Goal: Information Seeking & Learning: Understand process/instructions

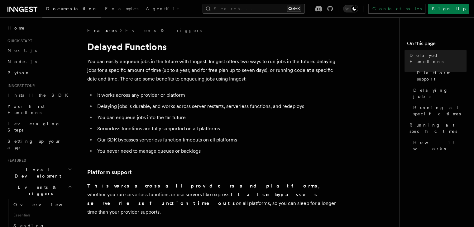
scroll to position [85, 0]
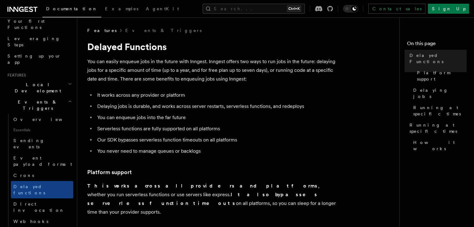
click at [195, 109] on li "Delaying jobs is durable, and works across server restarts, serverless function…" at bounding box center [215, 106] width 241 height 9
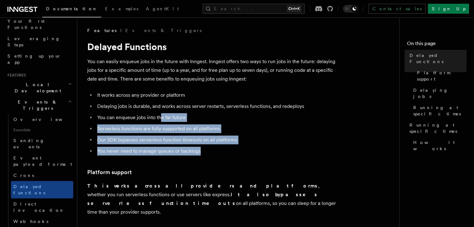
drag, startPoint x: 203, startPoint y: 152, endPoint x: 160, endPoint y: 116, distance: 56.6
click at [160, 116] on ul "It works across any provider or platform Delaying jobs is durable, and works ac…" at bounding box center [211, 123] width 249 height 65
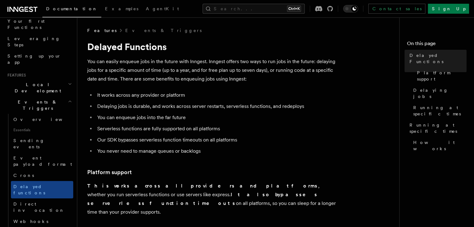
click at [217, 105] on li "Delaying jobs is durable, and works across server restarts, serverless function…" at bounding box center [215, 106] width 241 height 9
click at [22, 173] on span "Crons" at bounding box center [23, 175] width 21 height 5
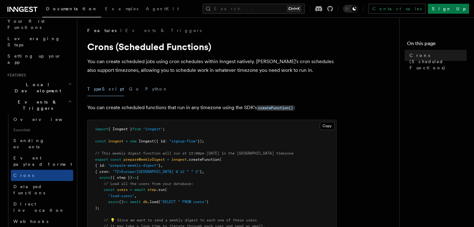
click at [202, 74] on p "You can create scheduled jobs using cron schedules within Inngest natively. [PE…" at bounding box center [211, 65] width 249 height 17
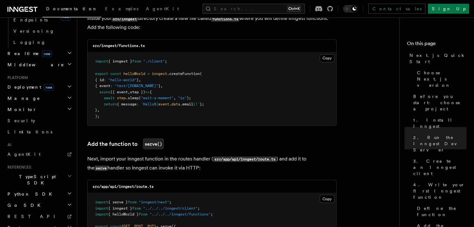
scroll to position [1117, 0]
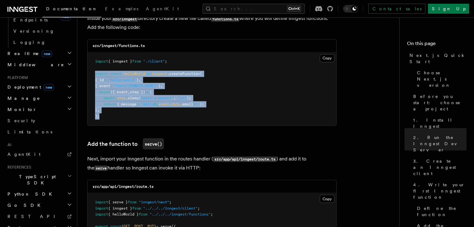
drag, startPoint x: 101, startPoint y: 119, endPoint x: 93, endPoint y: 73, distance: 46.4
click at [93, 73] on pre "import { inngest } from "./client" ; export const helloWorld = inngest .createF…" at bounding box center [212, 88] width 249 height 73
click at [195, 84] on pre "import { inngest } from "./client" ; export const helloWorld = inngest .createF…" at bounding box center [212, 88] width 249 height 73
drag, startPoint x: 102, startPoint y: 120, endPoint x: 89, endPoint y: 61, distance: 60.0
click at [89, 61] on pre "import { inngest } from "./client" ; export const helloWorld = inngest .createF…" at bounding box center [212, 88] width 249 height 73
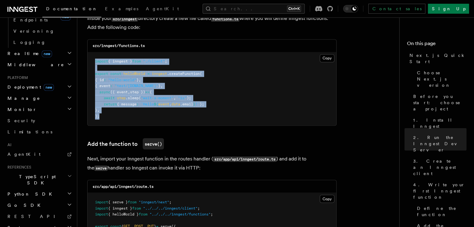
click at [256, 89] on pre "import { inngest } from "./client" ; export const helloWorld = inngest .createF…" at bounding box center [212, 88] width 249 height 73
drag, startPoint x: 101, startPoint y: 118, endPoint x: 90, endPoint y: 60, distance: 59.3
click at [90, 60] on pre "import { inngest } from "./client" ; export const helloWorld = inngest .createF…" at bounding box center [212, 88] width 249 height 73
click at [245, 125] on pre "import { inngest } from "./client" ; export const helloWorld = inngest .createF…" at bounding box center [212, 88] width 249 height 73
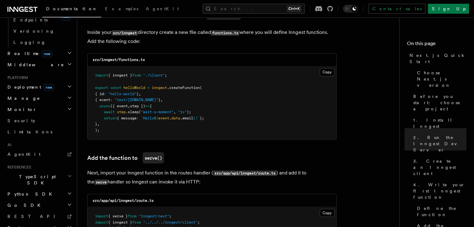
scroll to position [1102, 0]
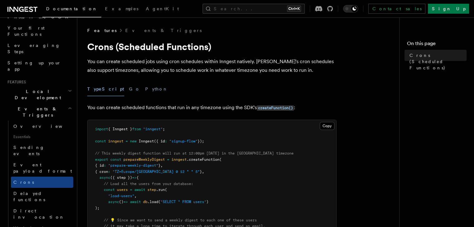
click at [196, 74] on p "You can create scheduled jobs using cron schedules within Inngest natively. [PE…" at bounding box center [211, 65] width 249 height 17
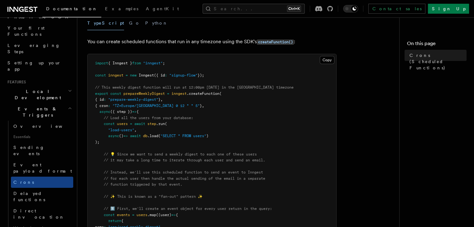
scroll to position [67, 0]
drag, startPoint x: 98, startPoint y: 101, endPoint x: 173, endPoint y: 100, distance: 75.4
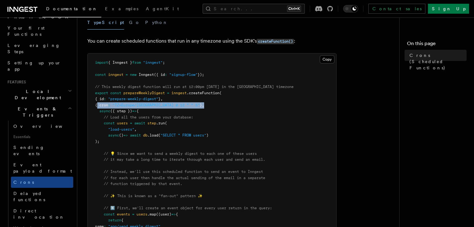
drag, startPoint x: 97, startPoint y: 104, endPoint x: 218, endPoint y: 104, distance: 120.6
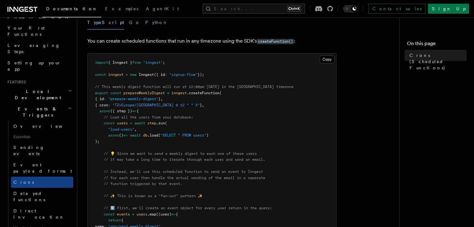
click at [205, 133] on span ""SELECT * FROM users"" at bounding box center [183, 135] width 46 height 4
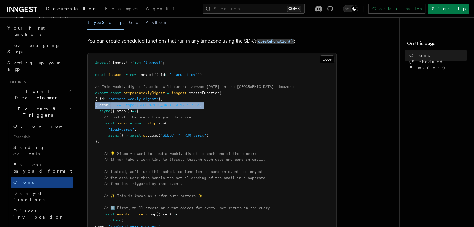
drag, startPoint x: 95, startPoint y: 104, endPoint x: 202, endPoint y: 104, distance: 107.2
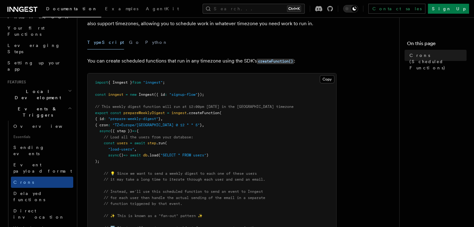
scroll to position [46, 0]
drag, startPoint x: 98, startPoint y: 118, endPoint x: 179, endPoint y: 117, distance: 81.9
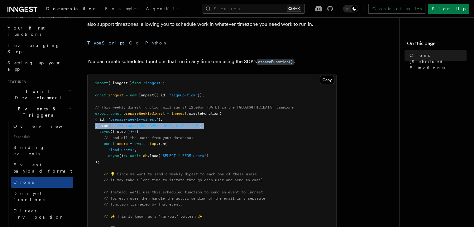
drag, startPoint x: 93, startPoint y: 125, endPoint x: 206, endPoint y: 123, distance: 112.5
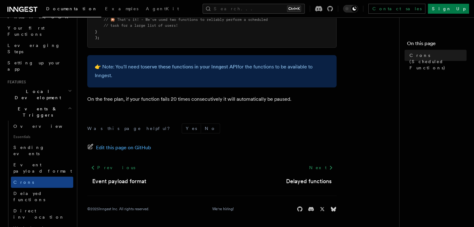
scroll to position [0, 0]
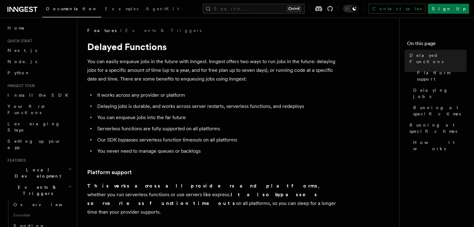
click at [246, 94] on li "It works across any provider or platform" at bounding box center [215, 95] width 241 height 9
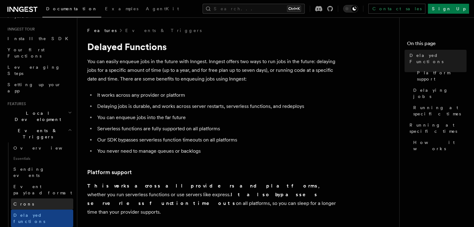
scroll to position [57, 0]
drag, startPoint x: 85, startPoint y: 62, endPoint x: 228, endPoint y: 41, distance: 144.5
click at [231, 71] on p "You can easily enqueue jobs in the future with Inngest. Inngest offers two ways…" at bounding box center [211, 70] width 249 height 26
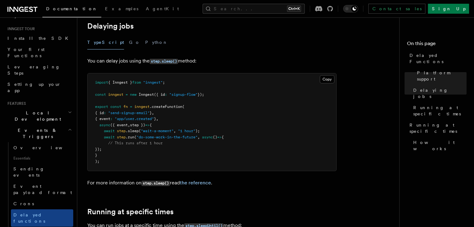
scroll to position [214, 0]
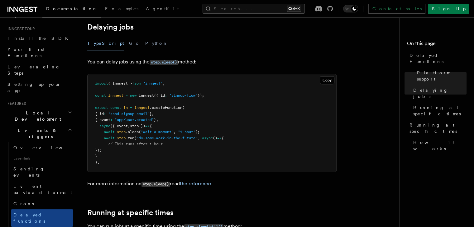
click at [249, 145] on pre "import { Inngest } from "inngest" ; const inngest = new Inngest ({ id : "signup…" at bounding box center [212, 123] width 249 height 98
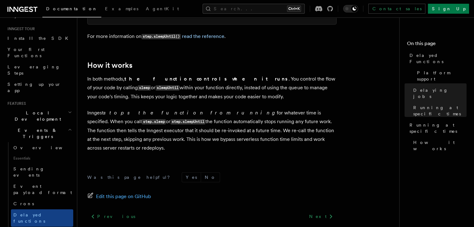
scroll to position [574, 0]
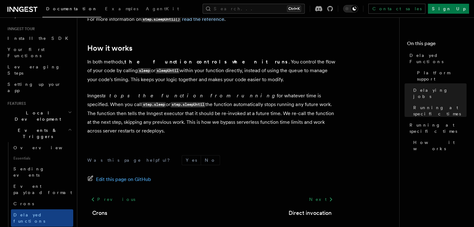
click at [151, 103] on p "Inngest stops the function from running for whatever time is specified. When yo…" at bounding box center [211, 114] width 249 height 44
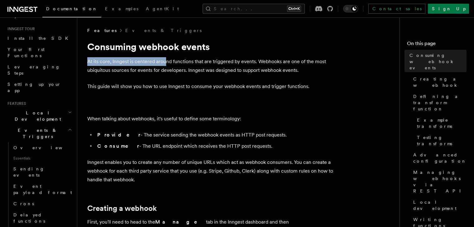
drag, startPoint x: 88, startPoint y: 61, endPoint x: 169, endPoint y: 58, distance: 81.7
click at [169, 58] on p "At its core, Inngest is centered around functions that are triggered by events.…" at bounding box center [211, 65] width 249 height 17
click at [193, 58] on p "At its core, Inngest is centered around functions that are triggered by events.…" at bounding box center [211, 65] width 249 height 17
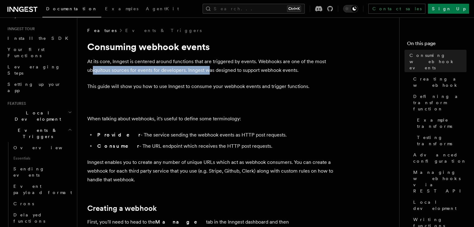
drag, startPoint x: 92, startPoint y: 70, endPoint x: 208, endPoint y: 68, distance: 115.6
click at [208, 68] on p "At its core, Inngest is centered around functions that are triggered by events.…" at bounding box center [211, 65] width 249 height 17
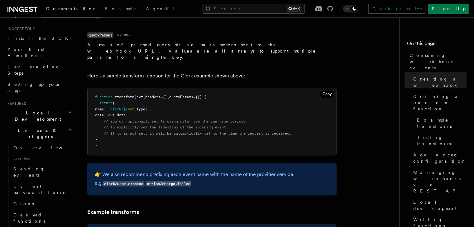
scroll to position [761, 0]
click at [202, 119] on span "// You can optionally set ts using data from the raw json payload" at bounding box center [175, 121] width 142 height 4
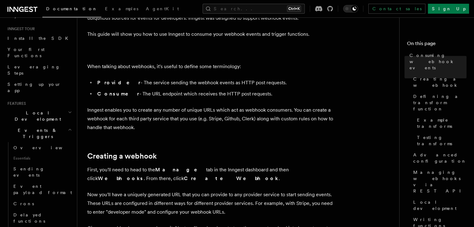
scroll to position [0, 0]
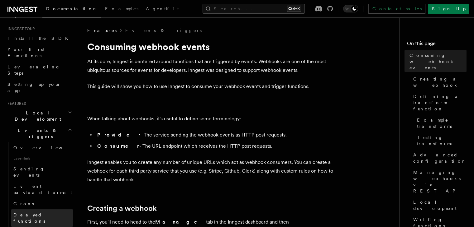
click at [34, 213] on span "Delayed functions" at bounding box center [29, 218] width 32 height 11
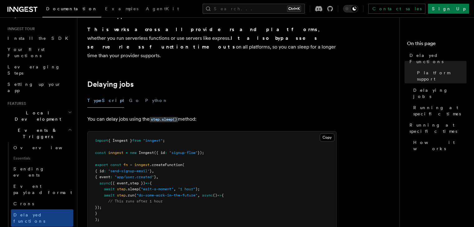
scroll to position [157, 0]
click at [176, 198] on pre "import { Inngest } from "inngest" ; const inngest = new Inngest ({ id : "signup…" at bounding box center [212, 180] width 249 height 98
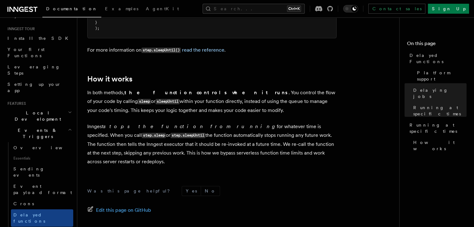
scroll to position [595, 0]
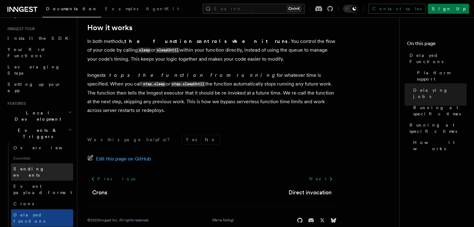
click at [25, 166] on span "Sending events" at bounding box center [43, 172] width 60 height 12
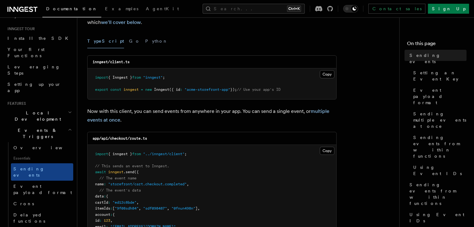
scroll to position [74, 0]
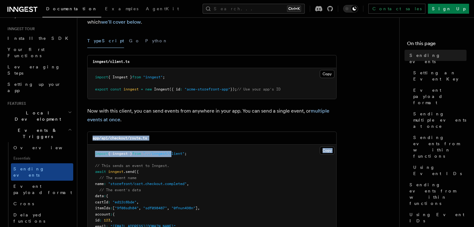
drag, startPoint x: 178, startPoint y: 145, endPoint x: 152, endPoint y: 120, distance: 35.9
click at [199, 122] on p "Now with this client, you can send events from anywhere in your app. You can se…" at bounding box center [211, 115] width 249 height 17
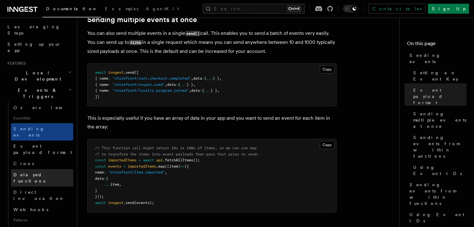
scroll to position [98, 0]
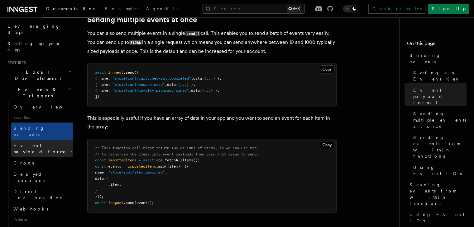
click at [32, 143] on span "Event payload format" at bounding box center [42, 148] width 59 height 11
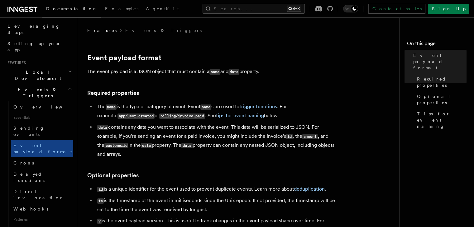
click at [203, 133] on li "data contains any data you want to associate with the event. This data will be …" at bounding box center [215, 141] width 241 height 36
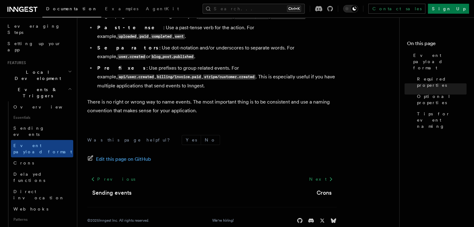
scroll to position [467, 0]
click at [19, 158] on link "Crons" at bounding box center [42, 163] width 62 height 11
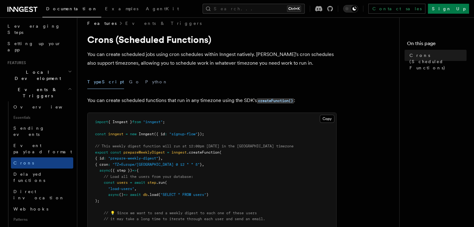
scroll to position [7, 0]
click at [31, 172] on span "Delayed functions" at bounding box center [29, 177] width 32 height 11
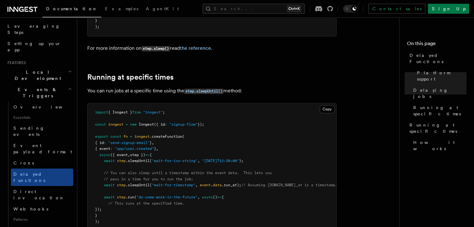
scroll to position [350, 0]
click at [33, 189] on span "Direct invocation" at bounding box center [38, 194] width 51 height 11
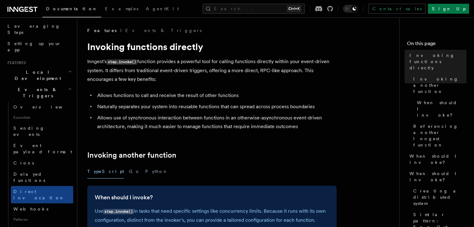
click at [198, 97] on li "Allows functions to call and receive the result of other functions" at bounding box center [215, 95] width 241 height 9
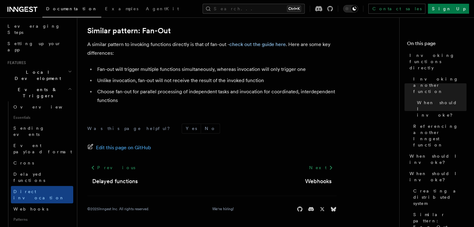
scroll to position [925, 0]
click at [37, 204] on link "Webhooks" at bounding box center [42, 209] width 62 height 11
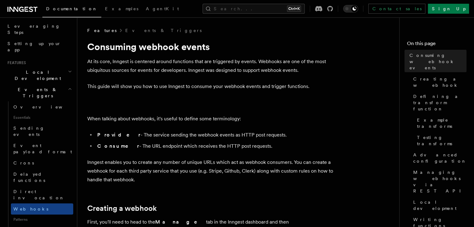
click at [182, 139] on li "Provider - The service sending the webhook events as HTTP post requests." at bounding box center [215, 135] width 241 height 9
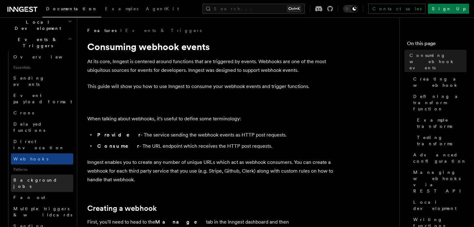
click at [33, 178] on span "Background jobs" at bounding box center [35, 183] width 44 height 11
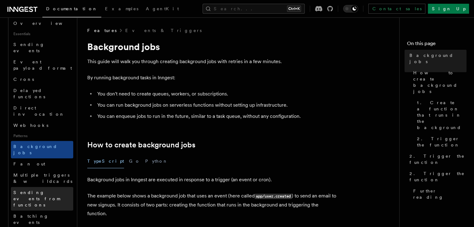
scroll to position [183, 0]
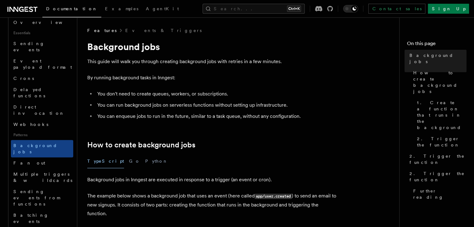
click at [226, 164] on div "TypeScript Go Python" at bounding box center [211, 162] width 249 height 14
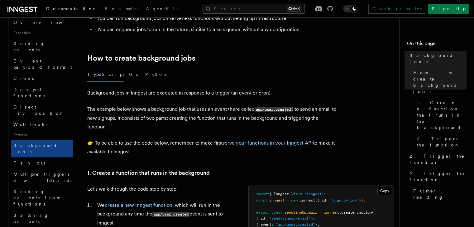
scroll to position [178, 0]
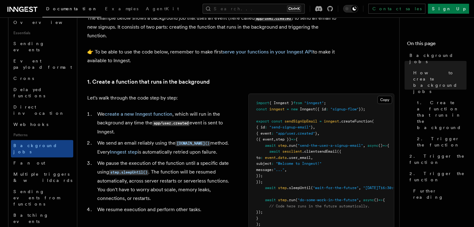
click at [274, 169] on span ""..."" at bounding box center [279, 170] width 11 height 4
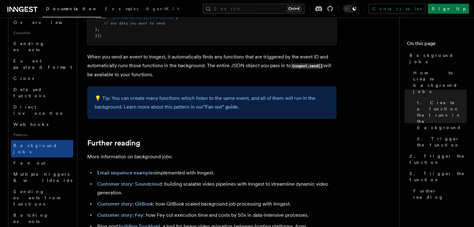
scroll to position [546, 0]
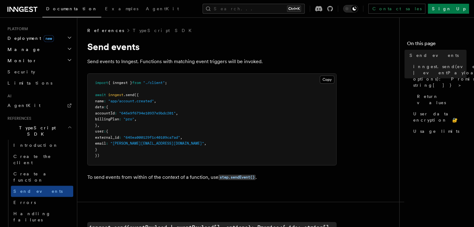
scroll to position [333, 0]
click at [179, 106] on pre "import { inngest } from "./client" ; await inngest .send ({ name : "app/account…" at bounding box center [212, 120] width 249 height 92
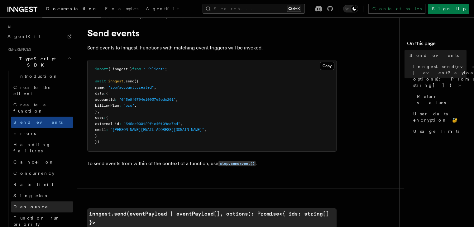
scroll to position [350, 0]
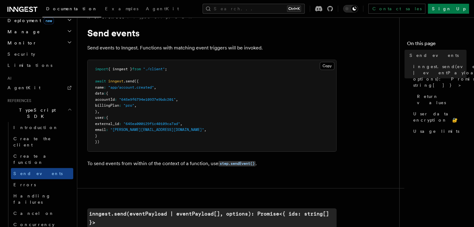
click at [183, 108] on pre "import { inngest } from "./client" ; await inngest .send ({ name : "app/account…" at bounding box center [212, 106] width 249 height 92
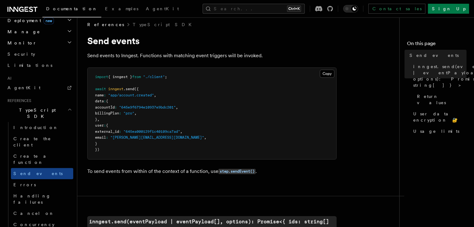
scroll to position [0, 0]
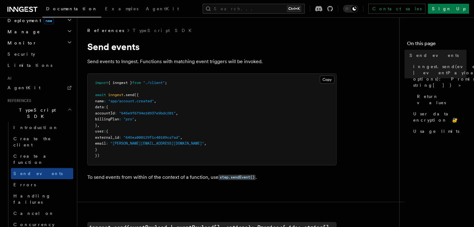
click at [169, 143] on pre "import { inngest } from "./client" ; await inngest .send ({ name : "app/account…" at bounding box center [212, 120] width 249 height 92
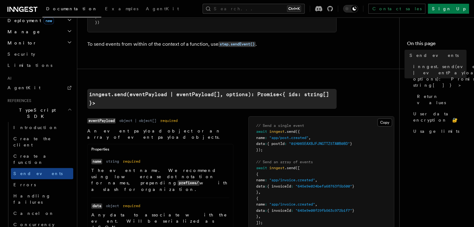
scroll to position [134, 0]
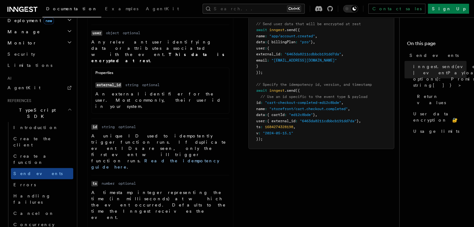
scroll to position [345, 0]
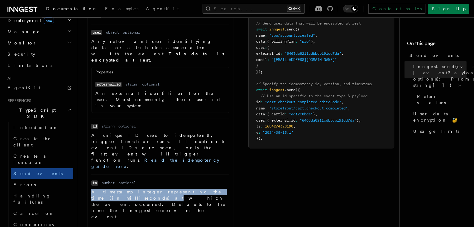
drag, startPoint x: 90, startPoint y: 127, endPoint x: 121, endPoint y: 133, distance: 31.3
click at [121, 133] on ul "Name name Type string Required required Description The event name. We recommen…" at bounding box center [160, 145] width 145 height 396
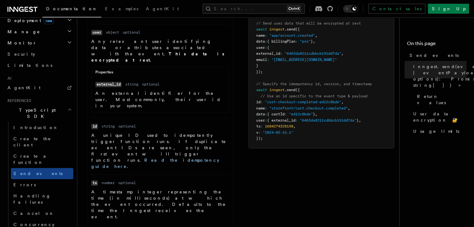
click at [146, 189] on p "A timestamp integer representing the time (in milliseconds) at which the event …" at bounding box center [160, 204] width 138 height 31
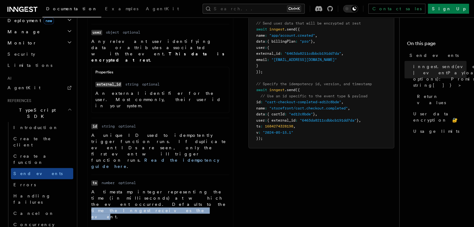
drag, startPoint x: 88, startPoint y: 141, endPoint x: 157, endPoint y: 140, distance: 68.5
click at [157, 140] on ul "Name name Type string Required required Description The event name. We recommen…" at bounding box center [160, 145] width 145 height 396
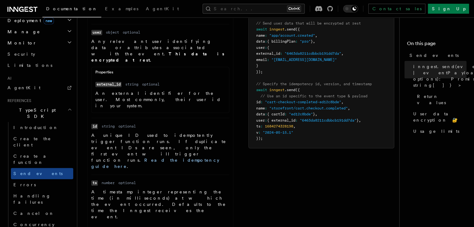
click at [173, 189] on p "A timestamp integer representing the time (in milliseconds) at which the event …" at bounding box center [160, 204] width 138 height 31
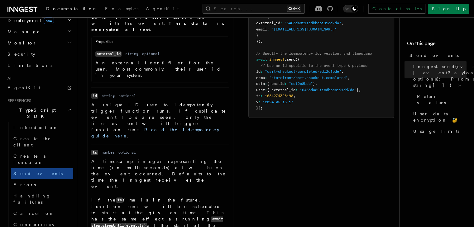
scroll to position [376, 0]
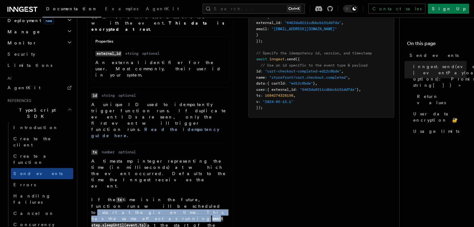
drag, startPoint x: 113, startPoint y: 130, endPoint x: 135, endPoint y: 136, distance: 22.7
click at [135, 197] on p "If the ts time is in the future, function runs will be scheduled to start at th…" at bounding box center [160, 216] width 138 height 38
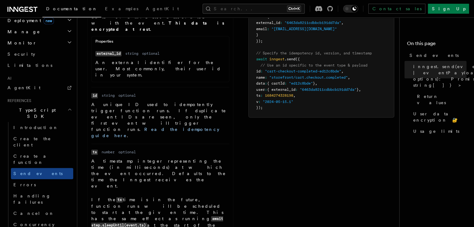
click at [145, 197] on p "If the ts time is in the future, function runs will be scheduled to start at th…" at bounding box center [160, 216] width 138 height 38
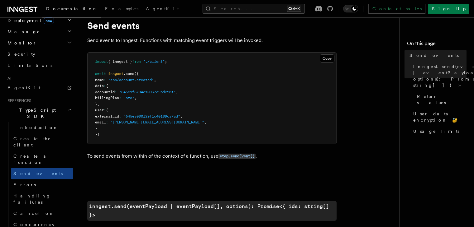
scroll to position [0, 0]
